Goal: Task Accomplishment & Management: Manage account settings

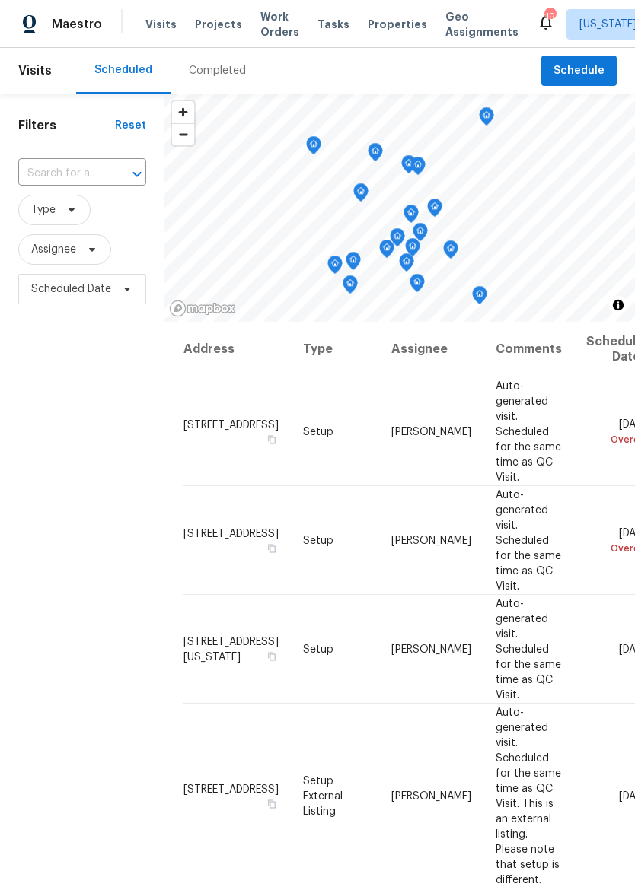
scroll to position [-14, 0]
click at [87, 21] on span "Maestro" at bounding box center [77, 24] width 50 height 15
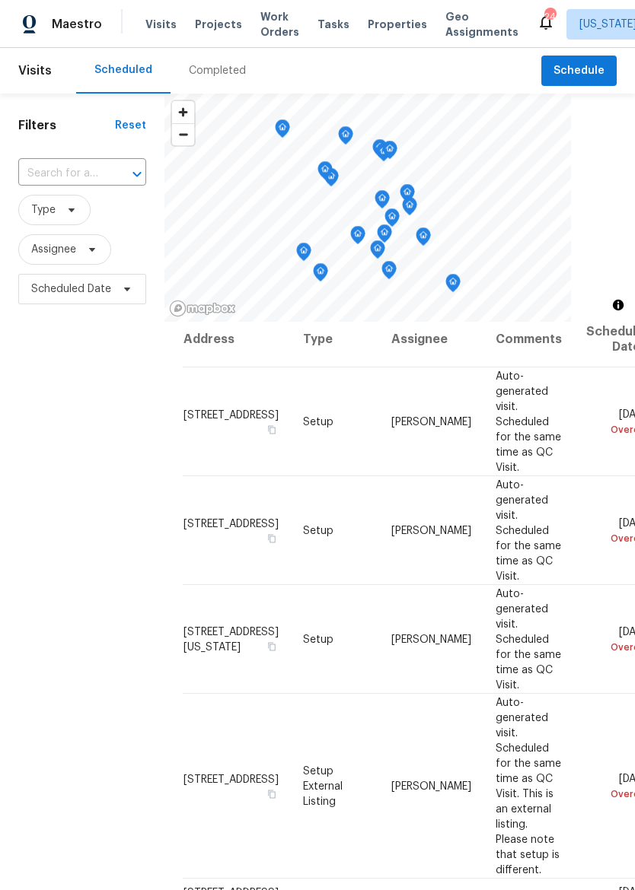
scroll to position [11, 0]
click at [0, 0] on icon at bounding box center [0, 0] width 0 height 0
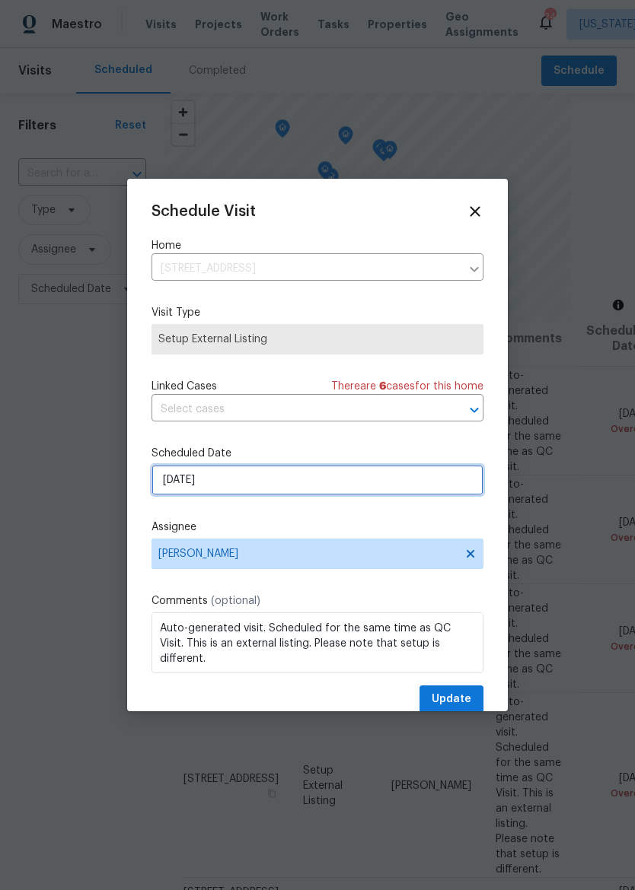
click at [394, 493] on input "9/23/2025" at bounding box center [317, 480] width 332 height 30
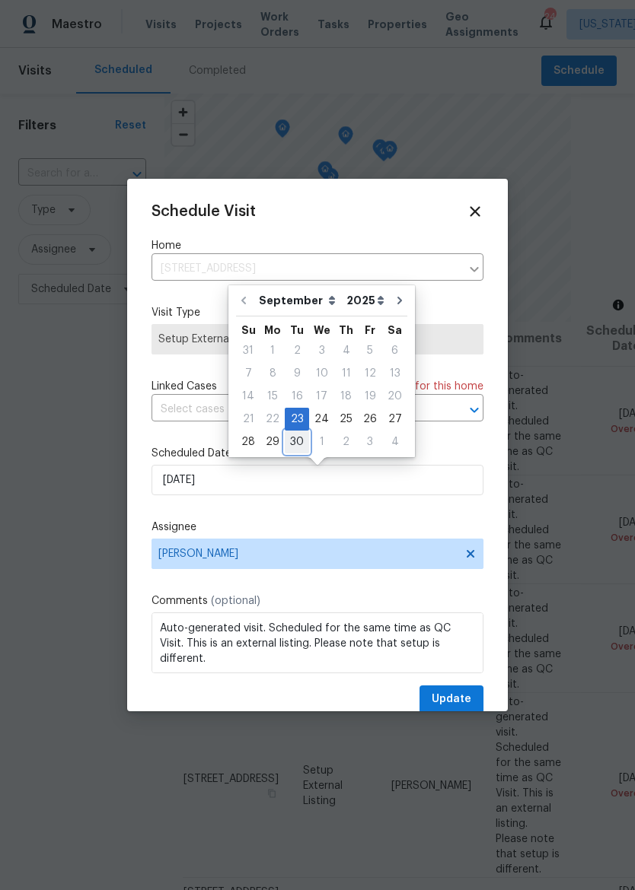
click at [299, 442] on div "30" at bounding box center [297, 441] width 24 height 21
type input "9/30/2025"
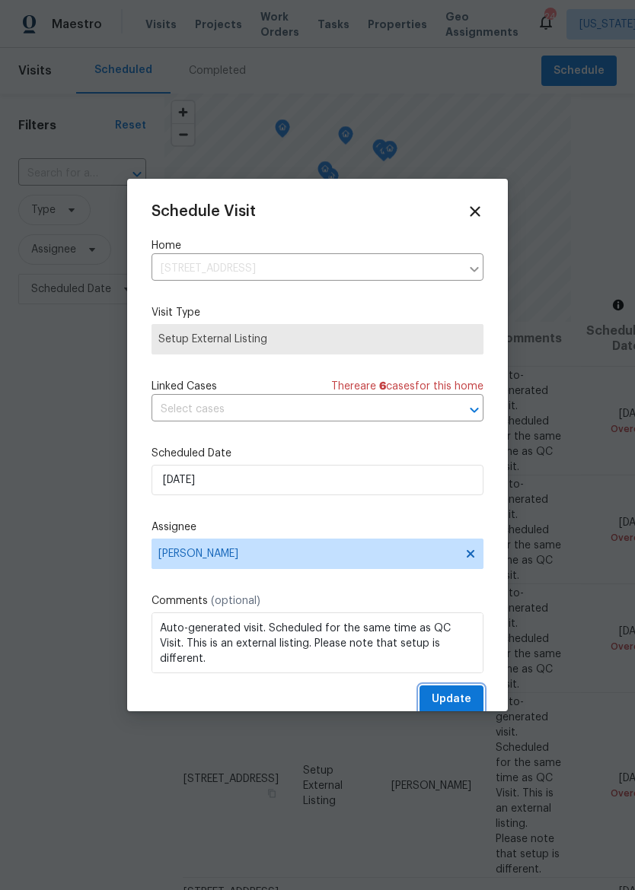
click at [454, 694] on span "Update" at bounding box center [451, 699] width 40 height 19
